Goal: Check status

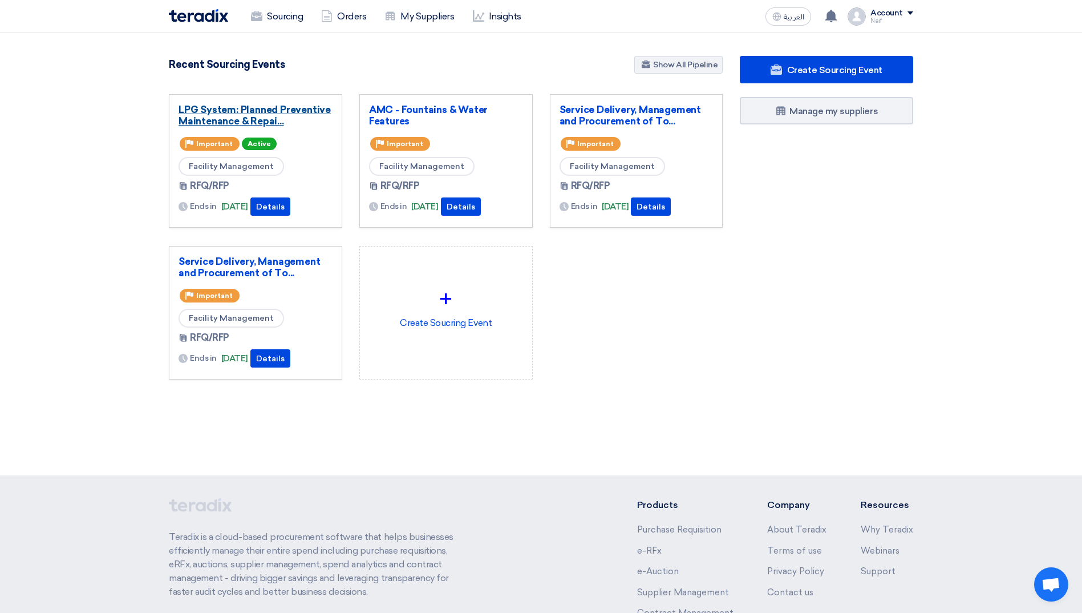
click at [217, 113] on link "LPG System: Planned Preventive Maintenance & Repai..." at bounding box center [256, 115] width 154 height 23
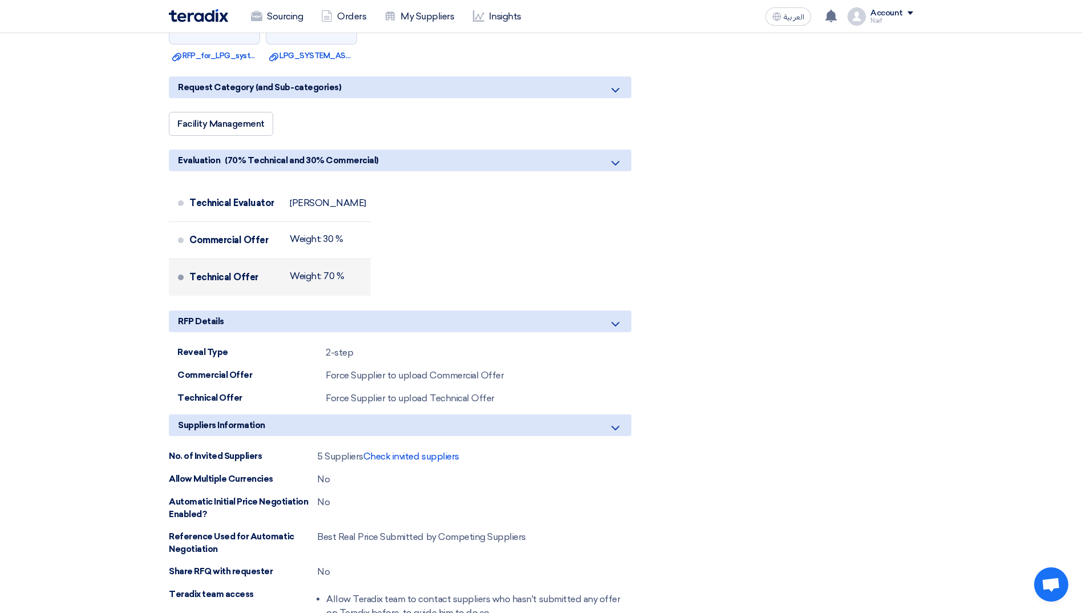
scroll to position [742, 0]
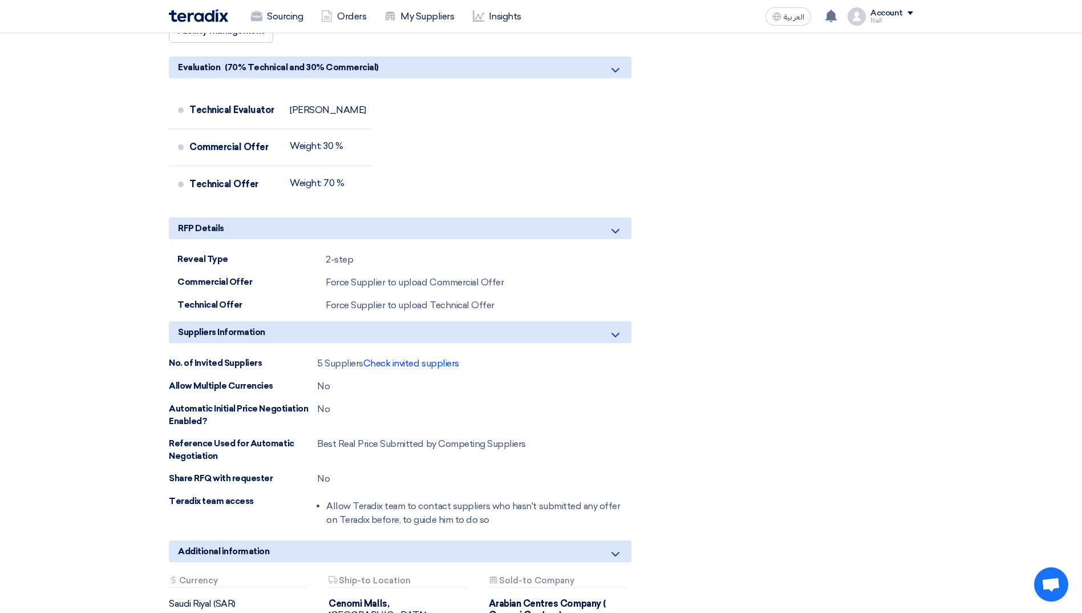
click at [414, 357] on div "No. of Invited Suppliers 5 Suppliers Check invited suppliers Allow Multiple Cur…" at bounding box center [400, 444] width 463 height 175
click at [414, 358] on span "Check invited suppliers" at bounding box center [411, 363] width 96 height 11
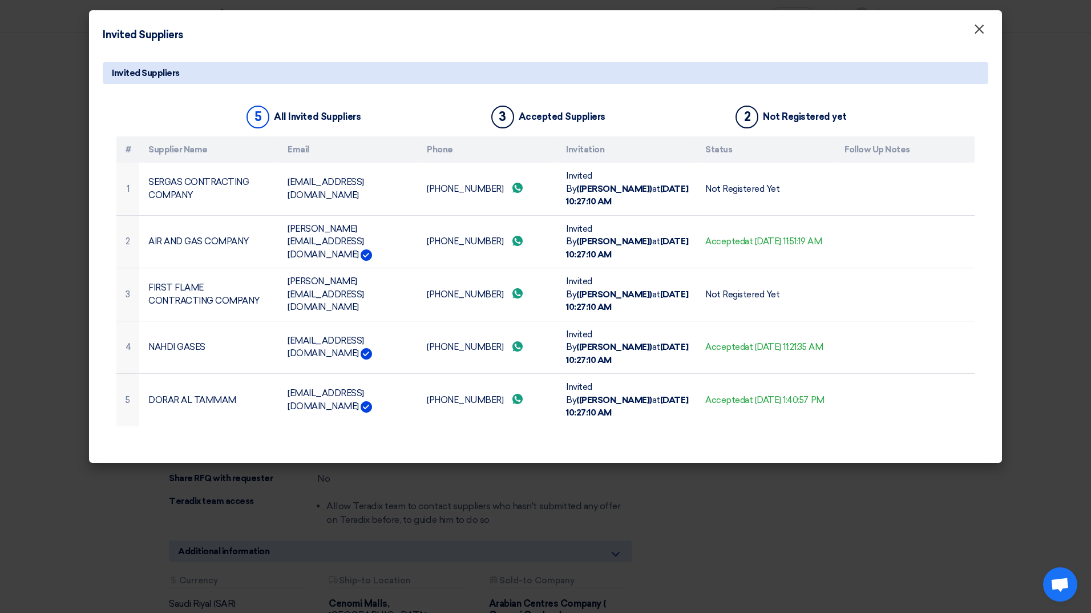
click at [985, 35] on button "×" at bounding box center [979, 29] width 30 height 23
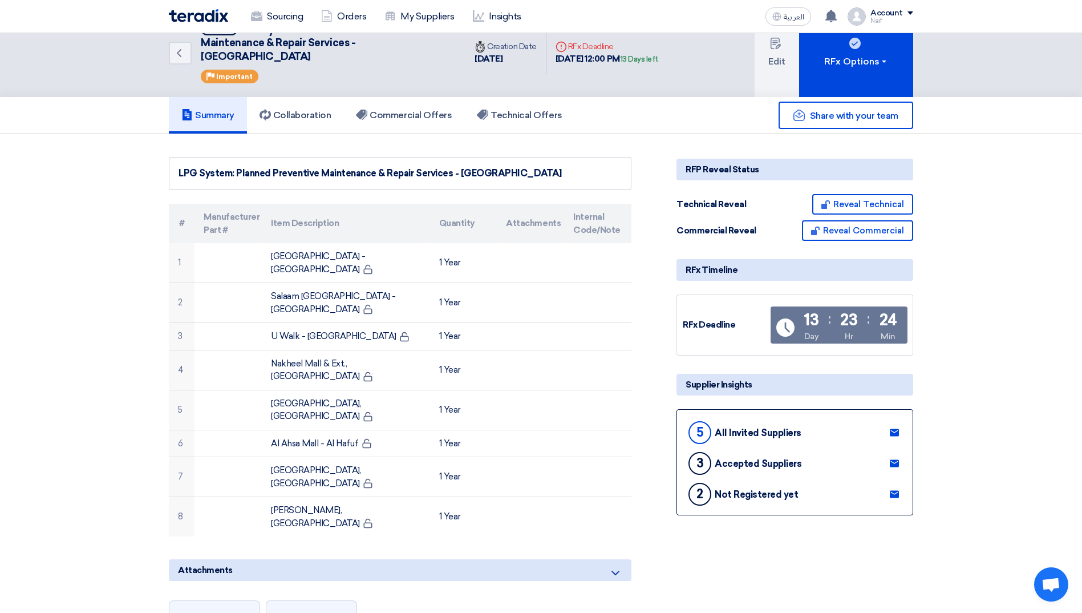
scroll to position [0, 0]
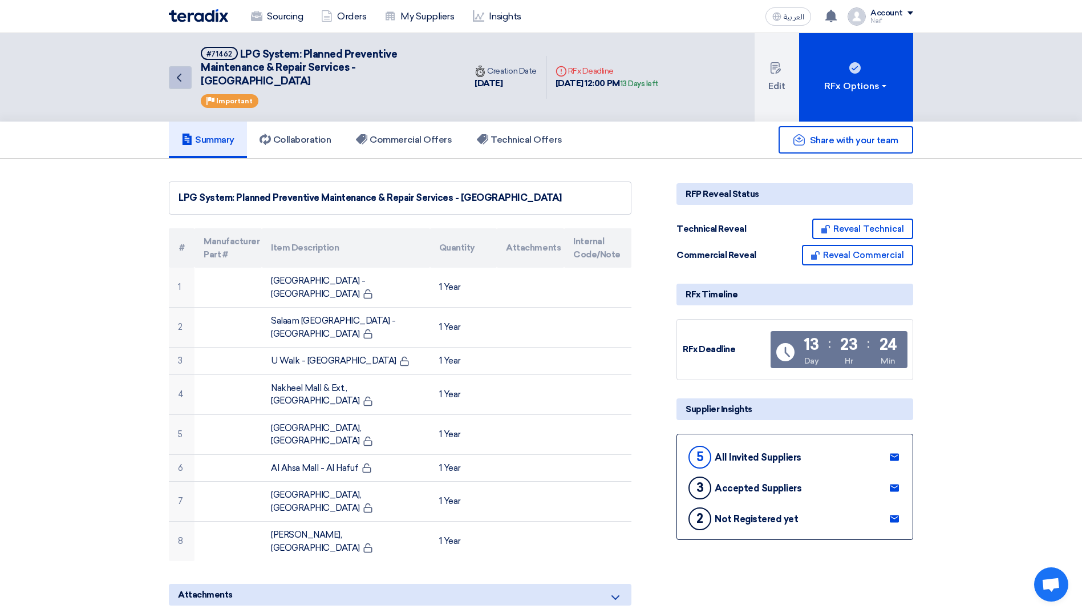
click at [172, 84] on icon "Back" at bounding box center [179, 78] width 14 height 14
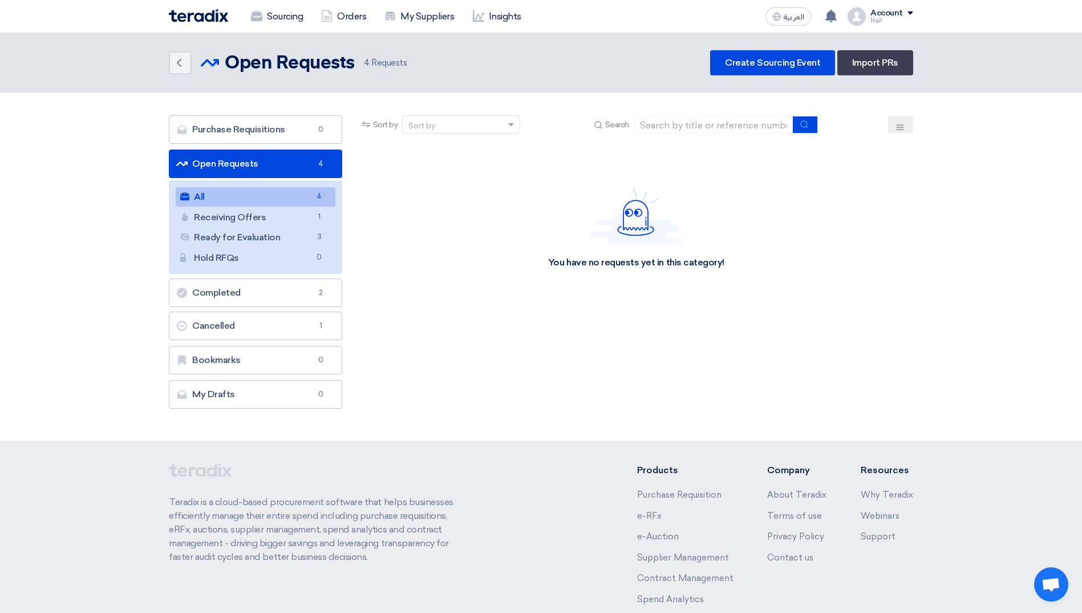
click at [197, 9] on img at bounding box center [198, 15] width 59 height 13
